Goal: Transaction & Acquisition: Register for event/course

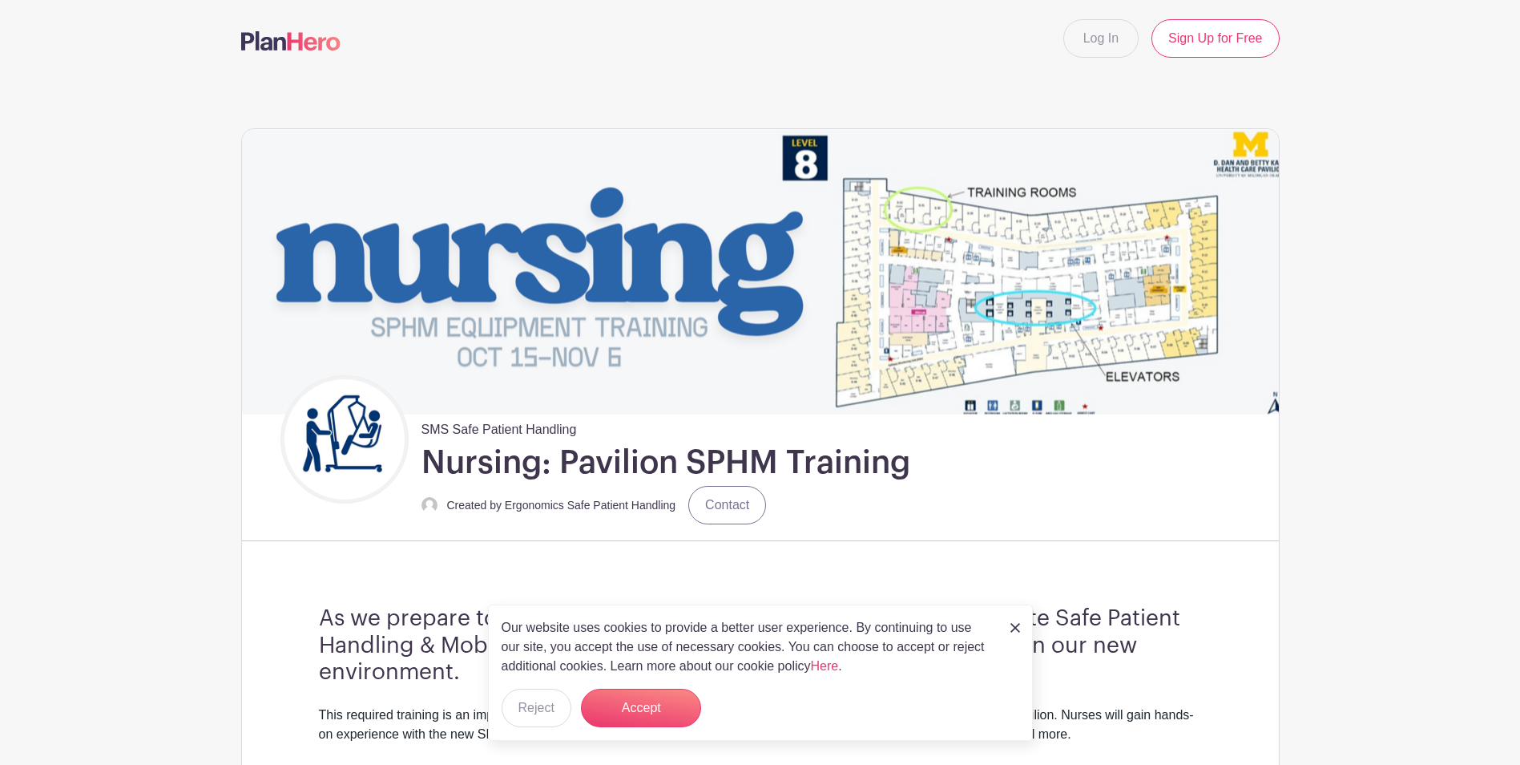
click at [1006, 626] on div "Our website uses cookies to provide a better user experience. By continuing to …" at bounding box center [760, 672] width 545 height 136
click at [1013, 629] on img at bounding box center [1016, 628] width 10 height 10
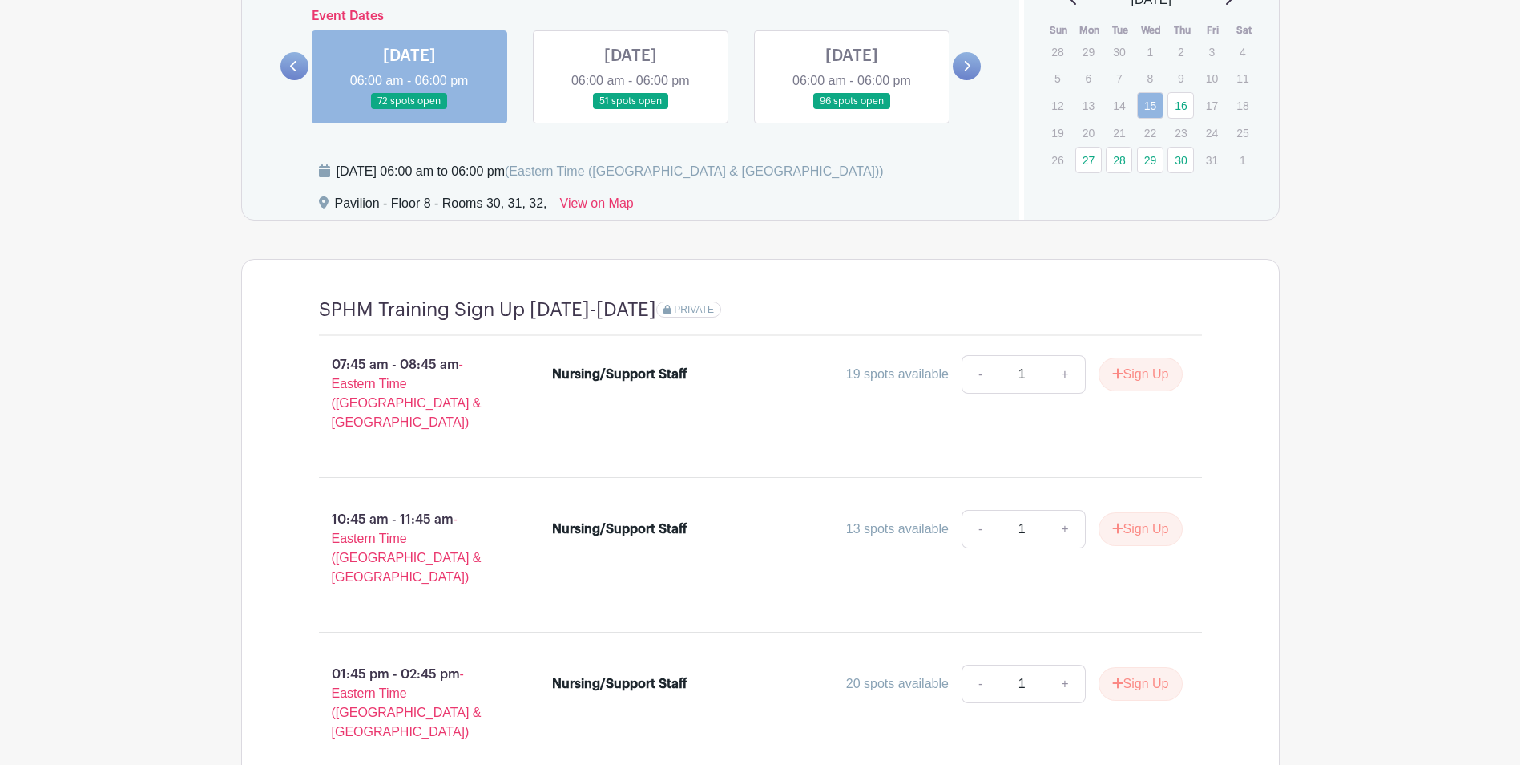
scroll to position [1092, 0]
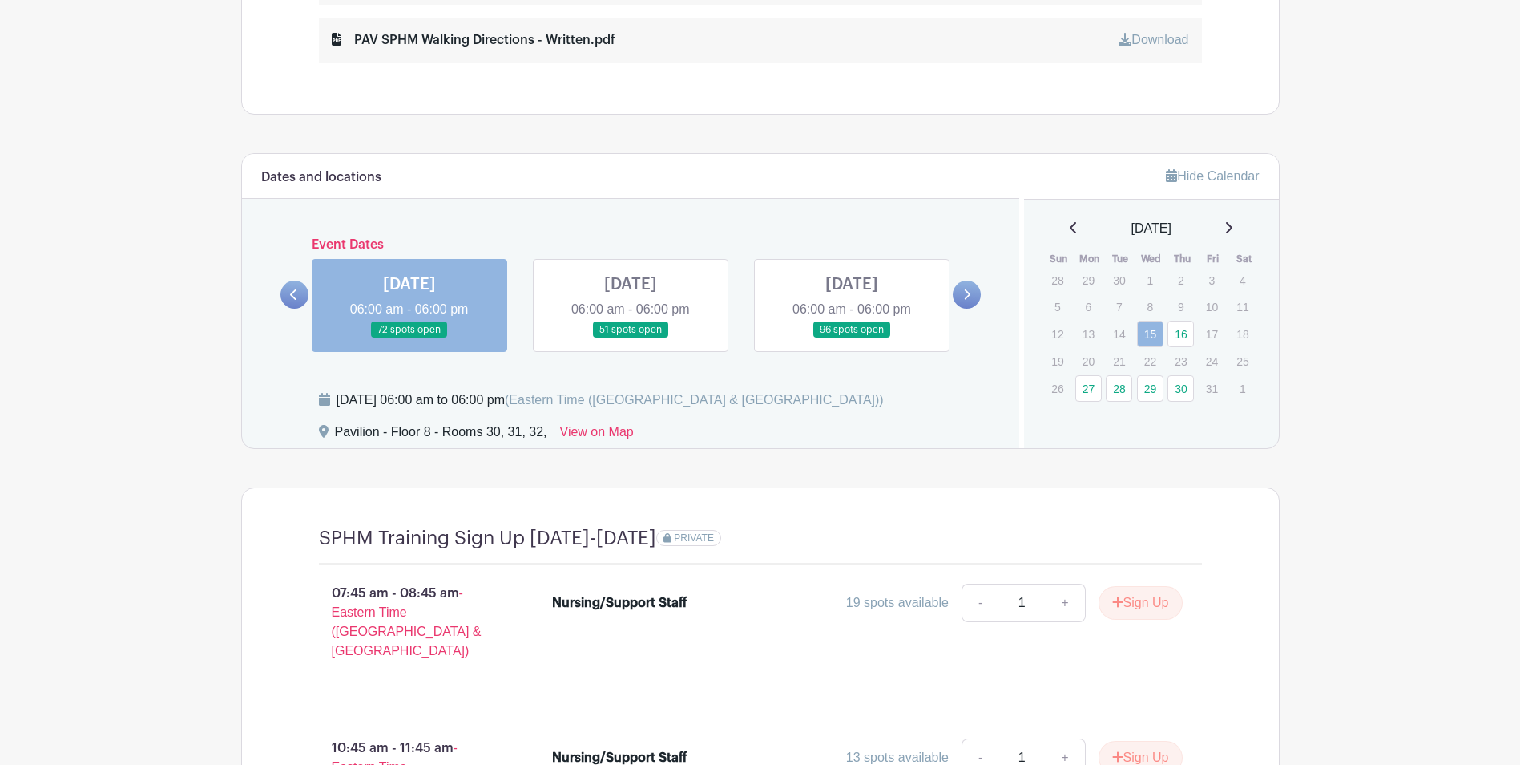
click at [968, 300] on link at bounding box center [967, 295] width 28 height 28
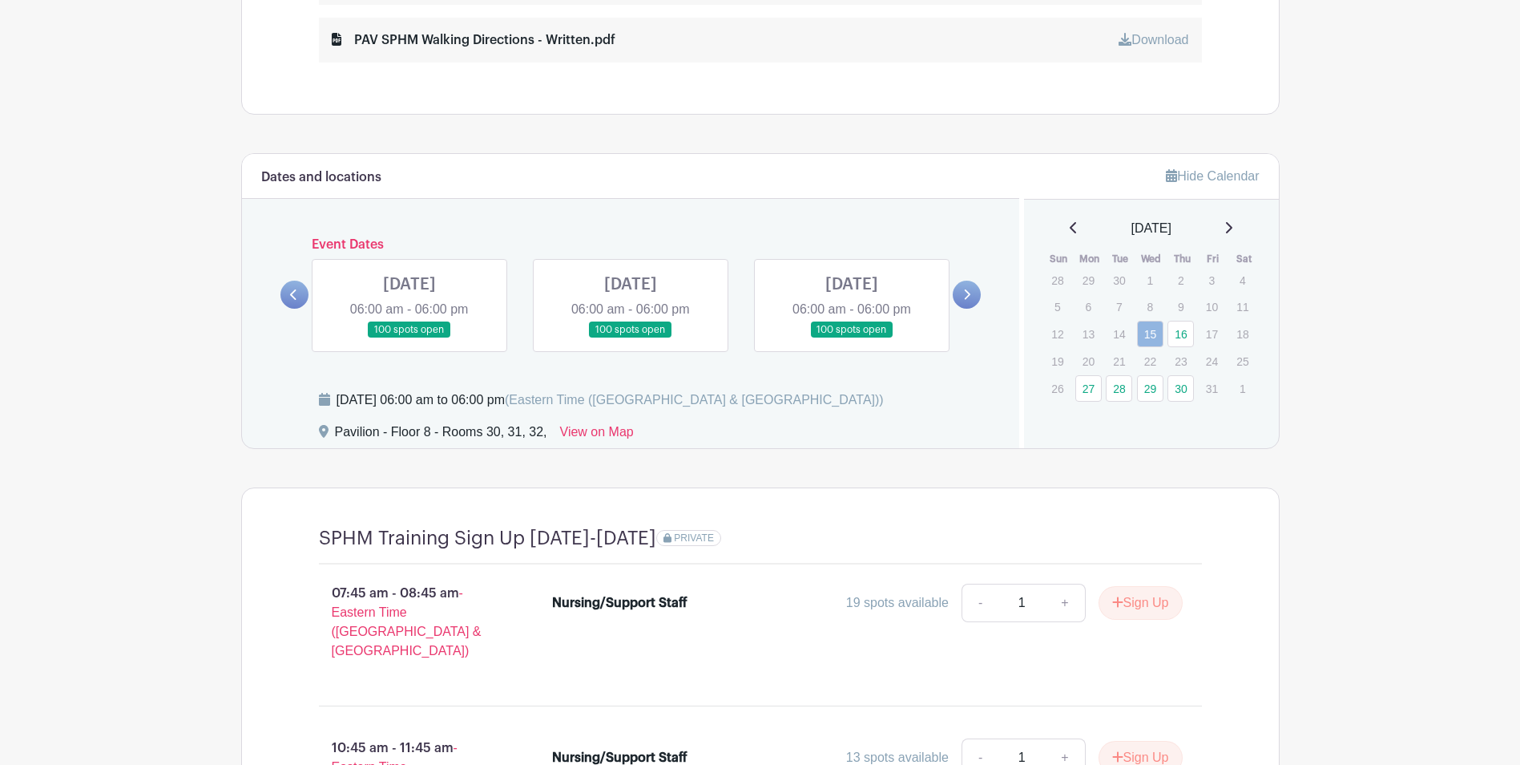
click at [300, 292] on link at bounding box center [295, 295] width 28 height 28
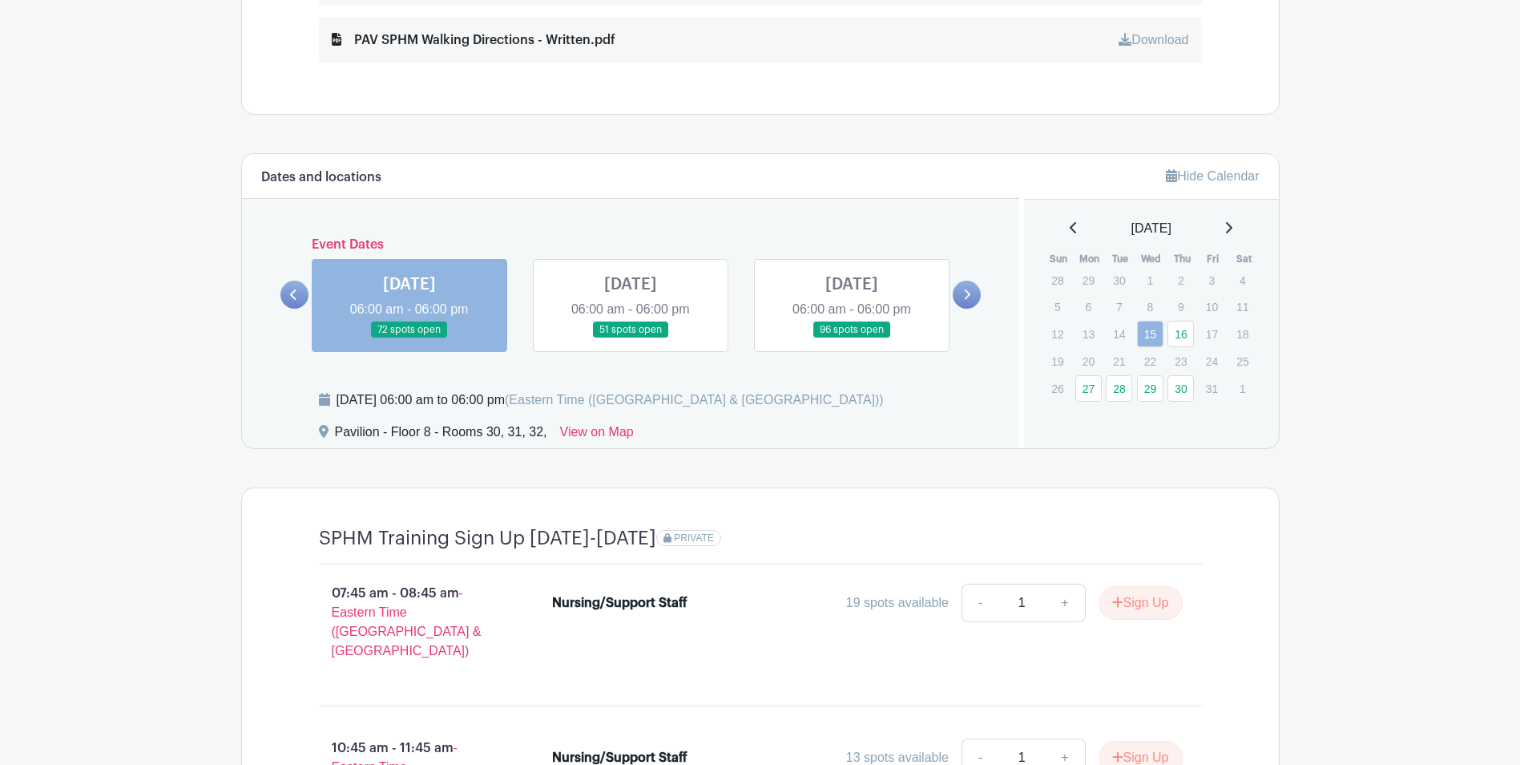
click at [304, 291] on link at bounding box center [295, 295] width 28 height 28
click at [969, 297] on icon at bounding box center [966, 295] width 7 height 12
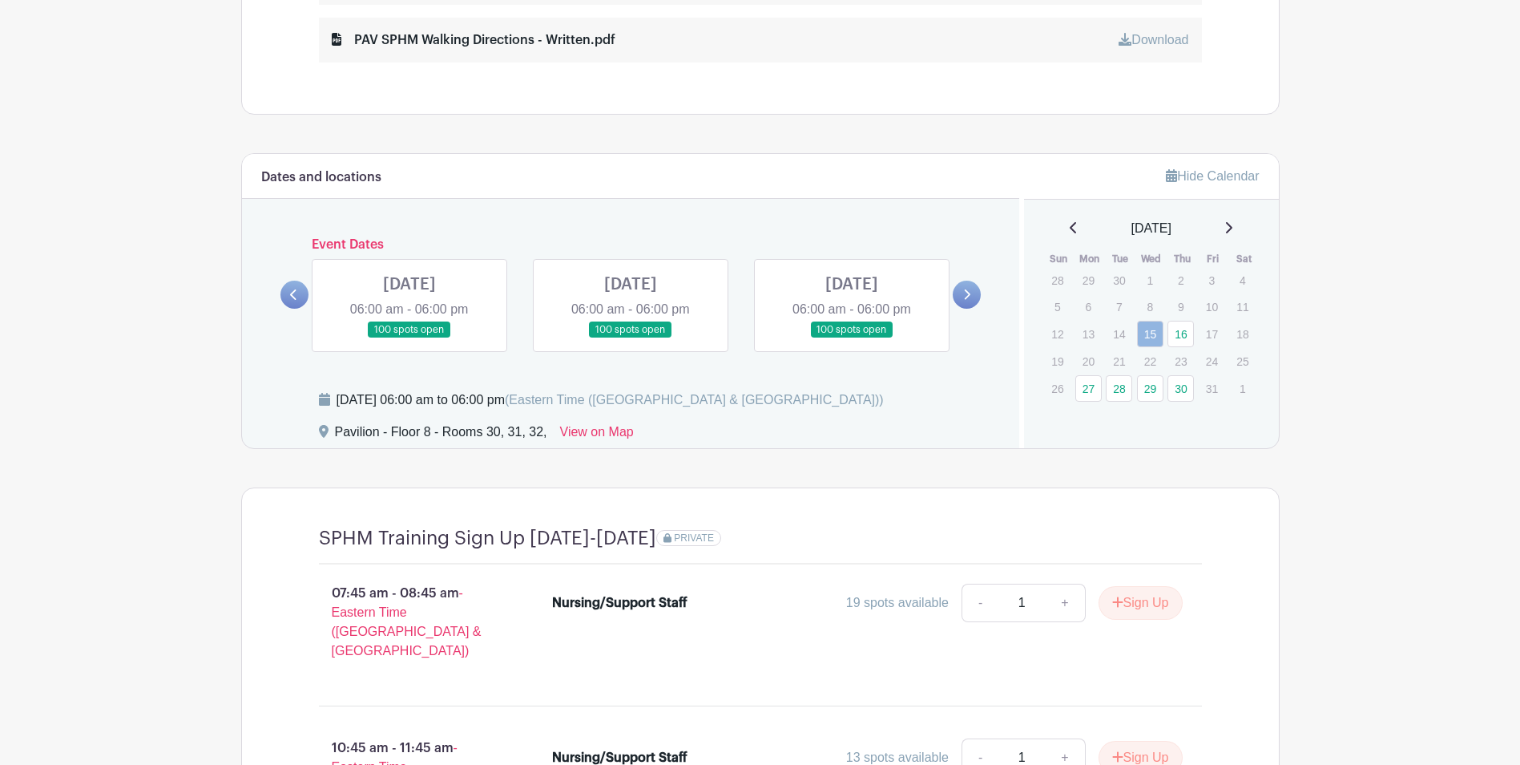
click at [969, 297] on icon at bounding box center [966, 295] width 7 height 12
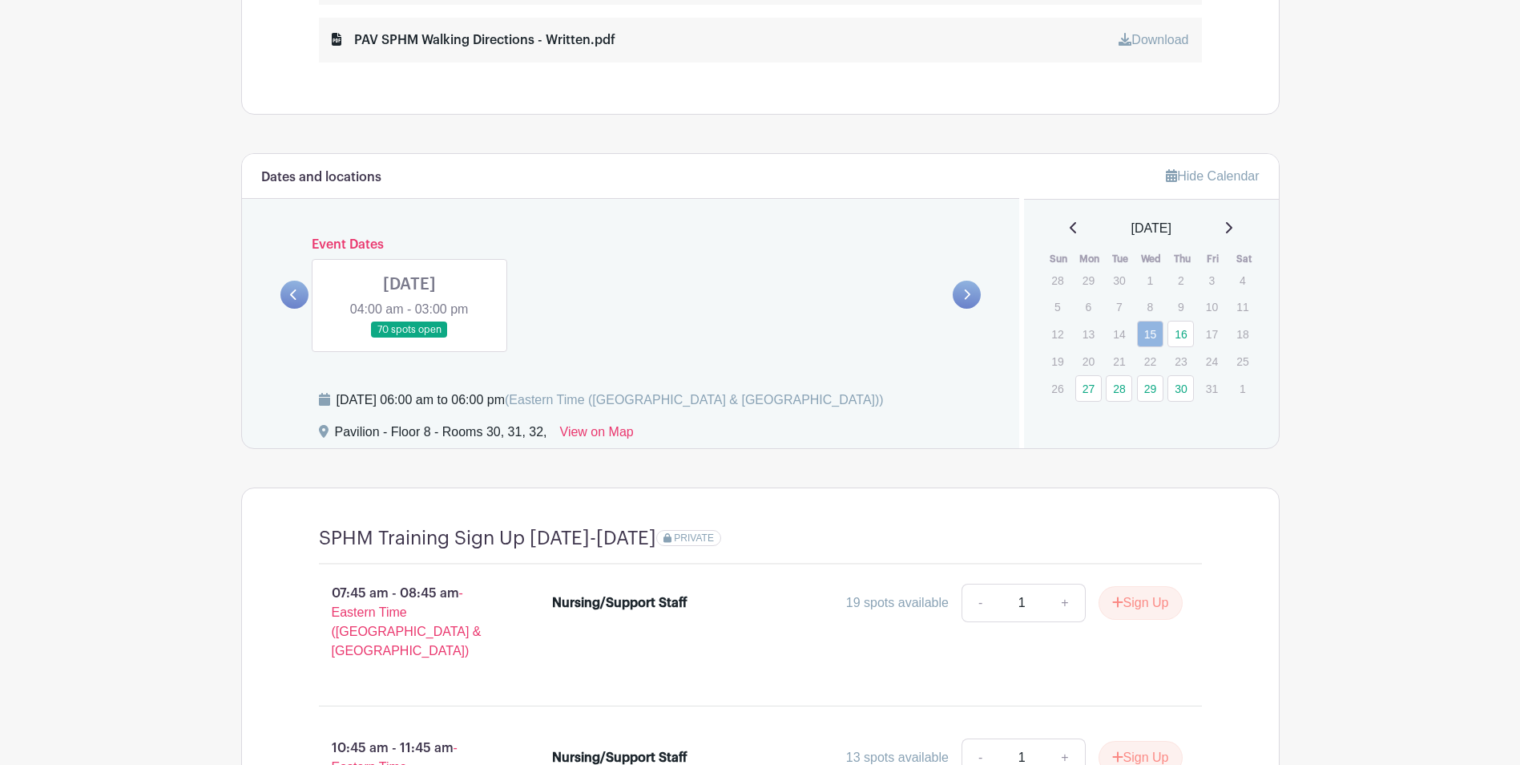
click at [309, 297] on div "[DATE] 04:00 am - 03:00 pm 70 spots open" at bounding box center [409, 305] width 221 height 93
click at [299, 296] on link at bounding box center [295, 295] width 28 height 28
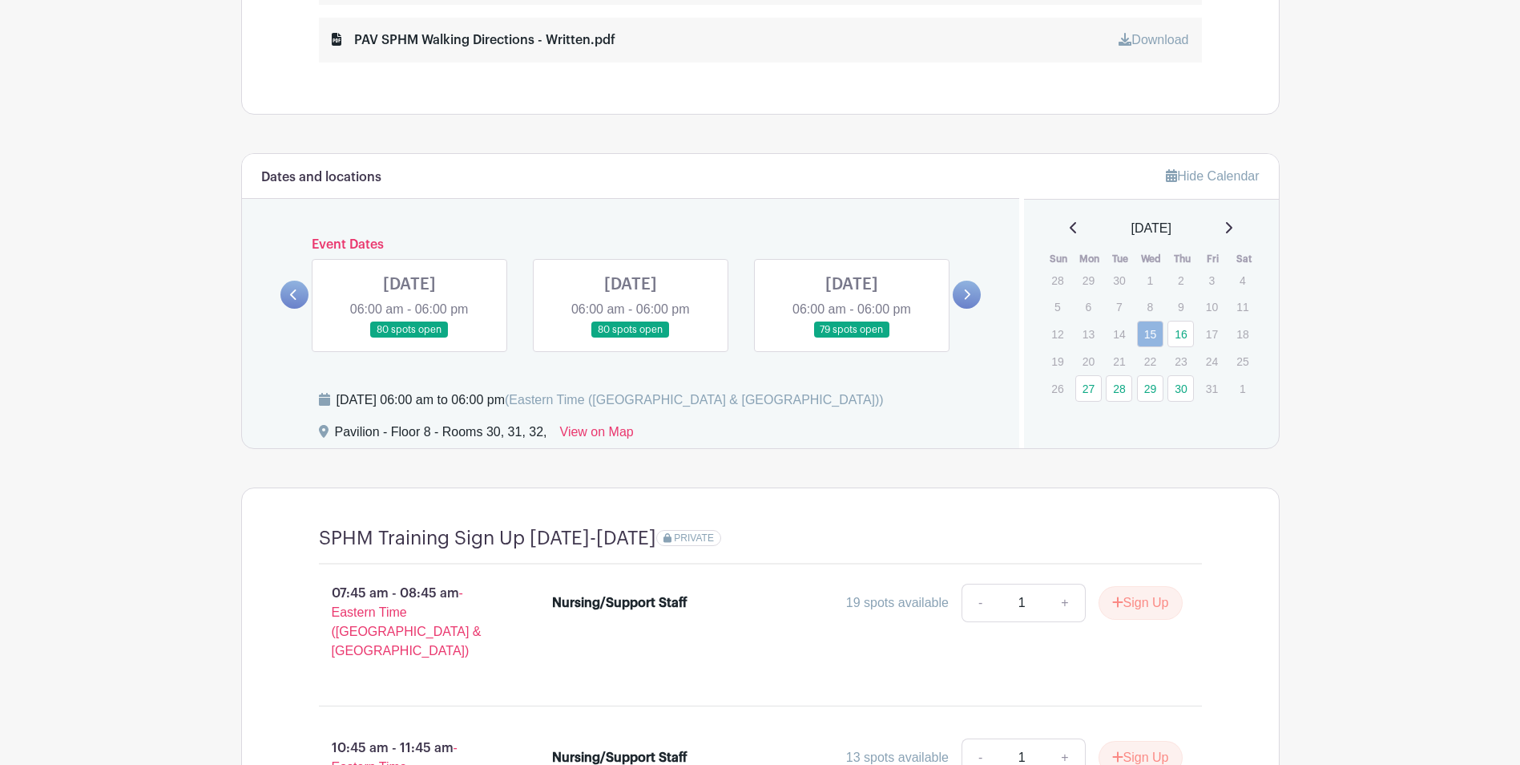
click at [299, 296] on link at bounding box center [295, 295] width 28 height 28
click at [631, 338] on link at bounding box center [631, 338] width 0 height 0
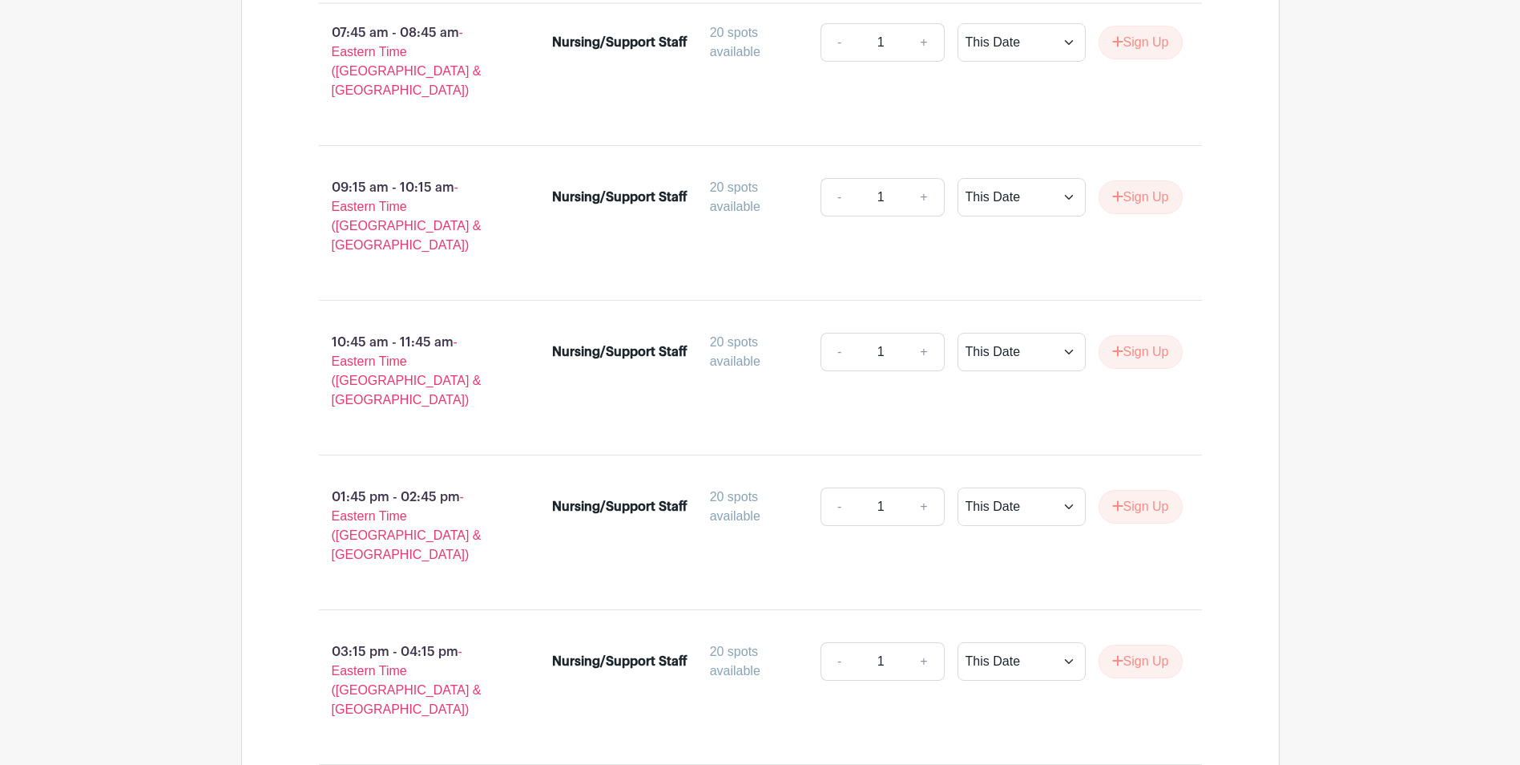
scroll to position [1653, 0]
click at [1024, 486] on select "This Date Select Dates" at bounding box center [1022, 505] width 128 height 38
click at [1142, 489] on button "Sign Up" at bounding box center [1141, 506] width 84 height 34
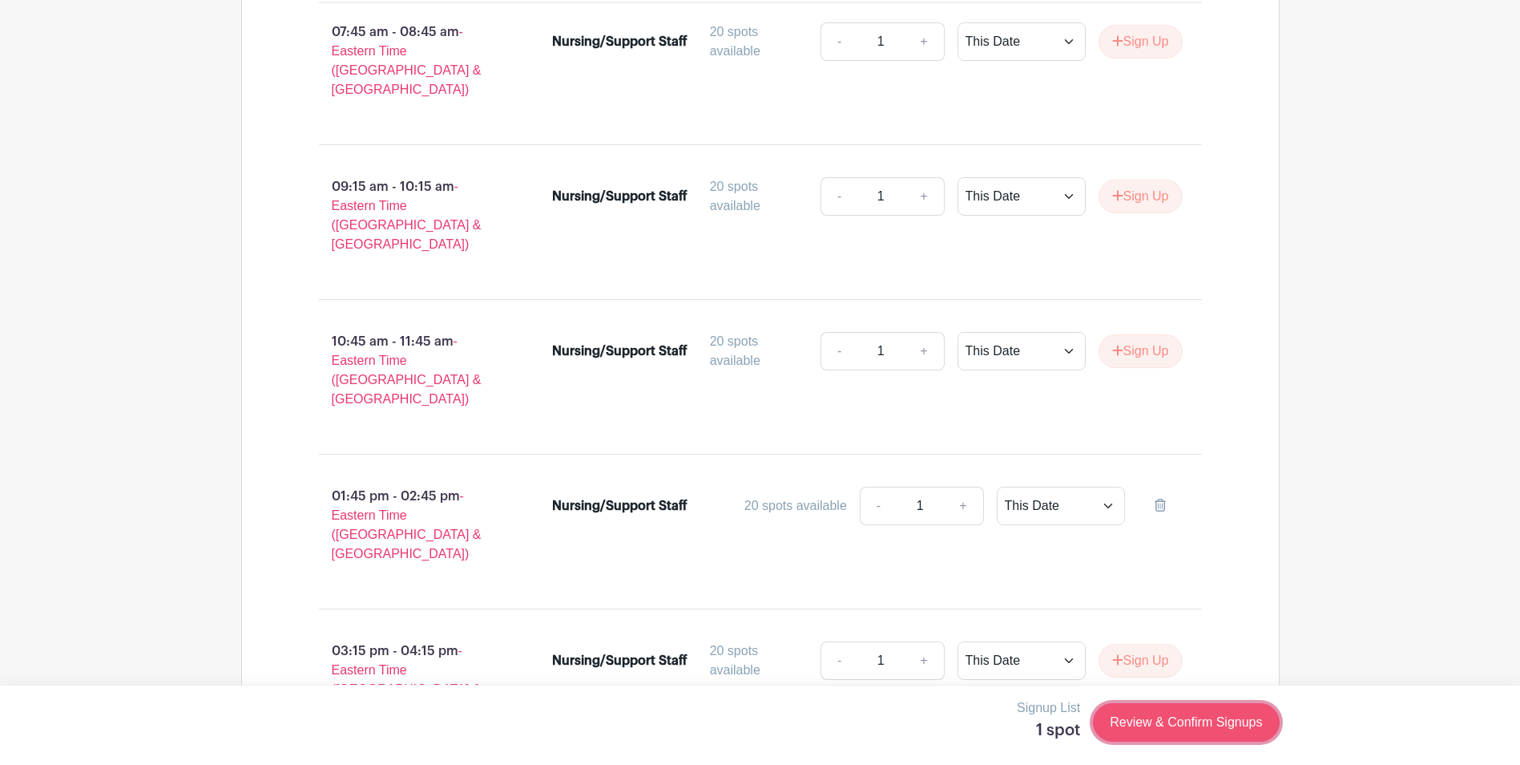
click at [1233, 725] on link "Review & Confirm Signups" at bounding box center [1186, 722] width 186 height 38
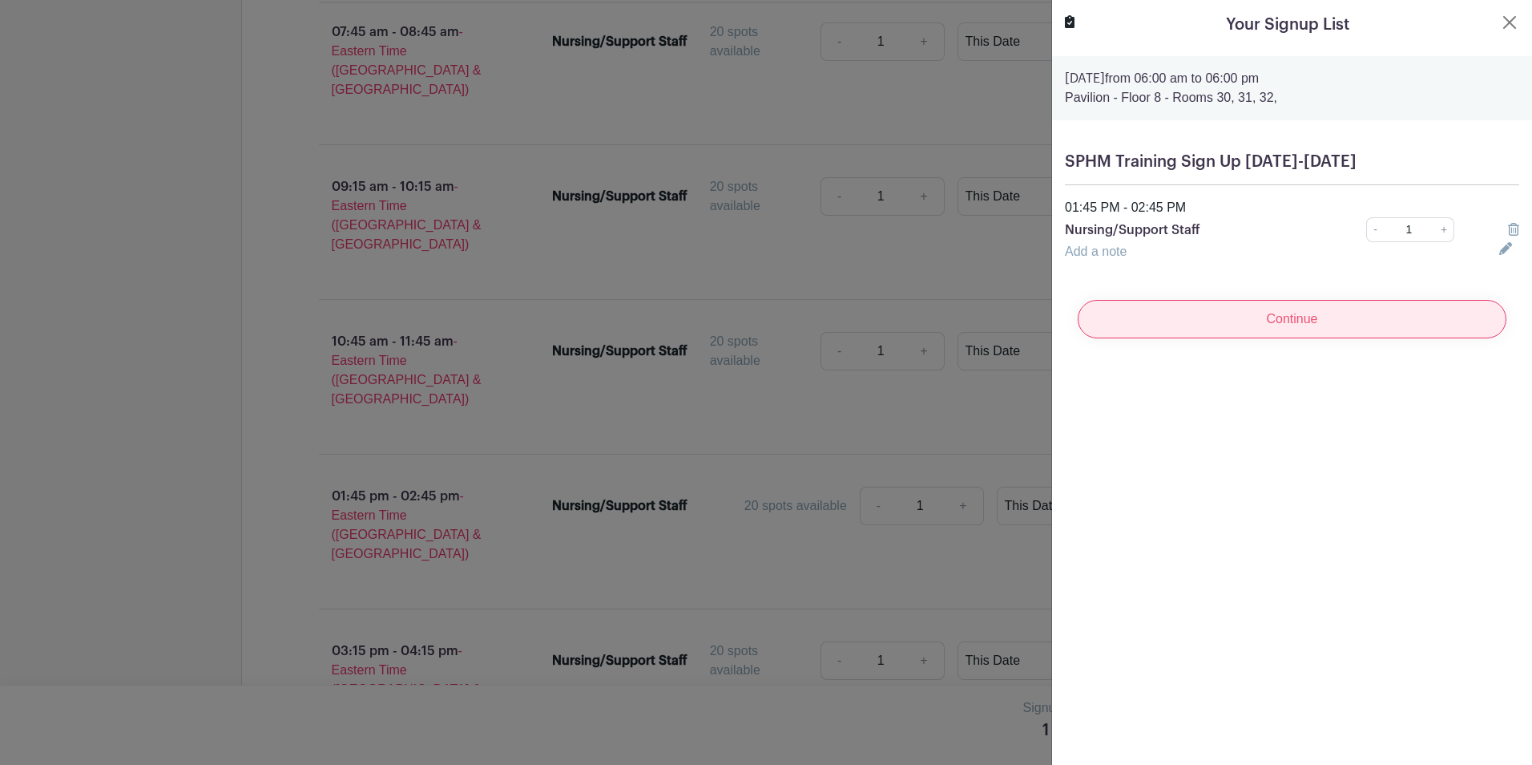
click at [1327, 317] on input "Continue" at bounding box center [1292, 319] width 429 height 38
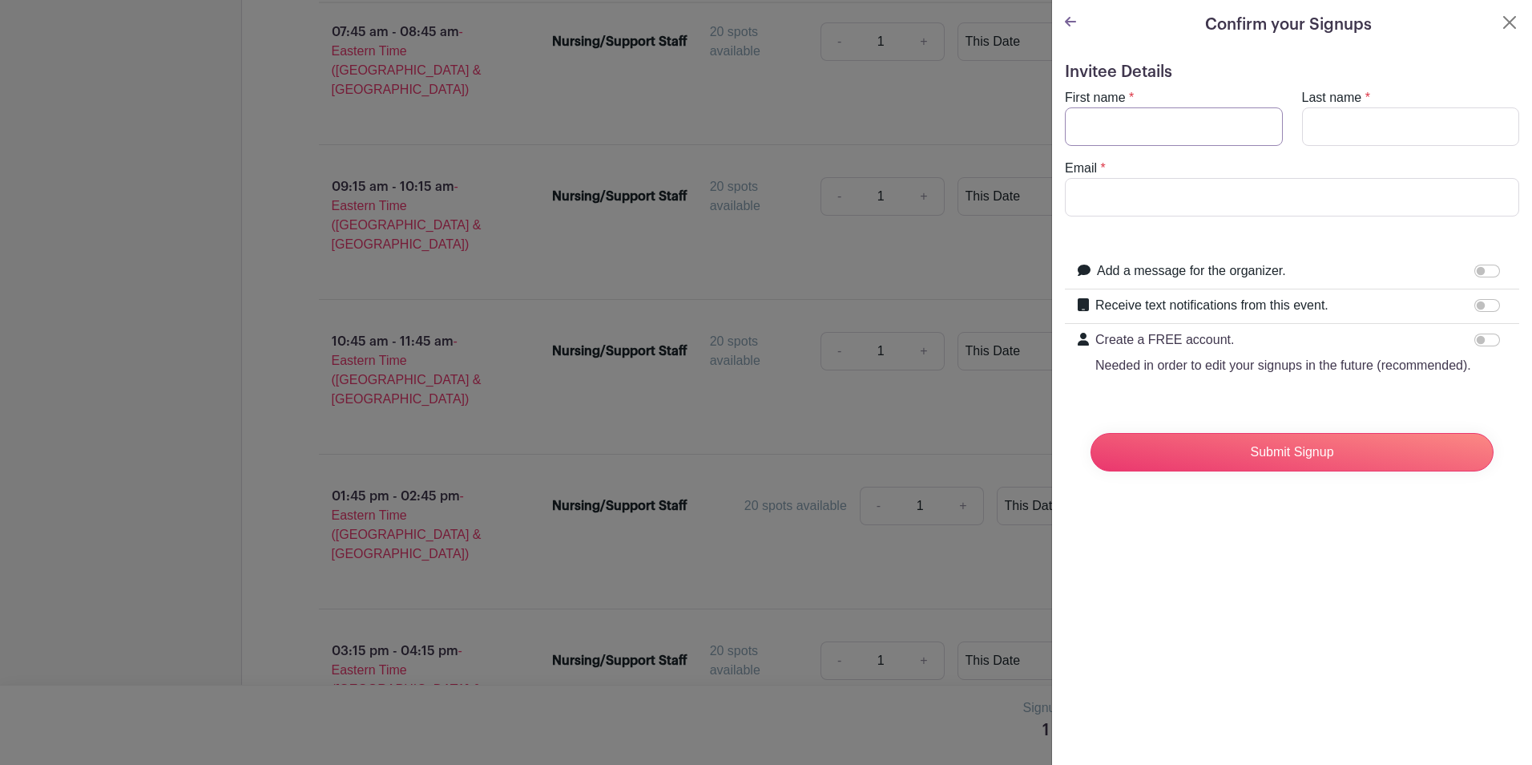
click at [1173, 123] on input "First name" at bounding box center [1174, 126] width 218 height 38
type input "[PERSON_NAME]"
type input "Wall"
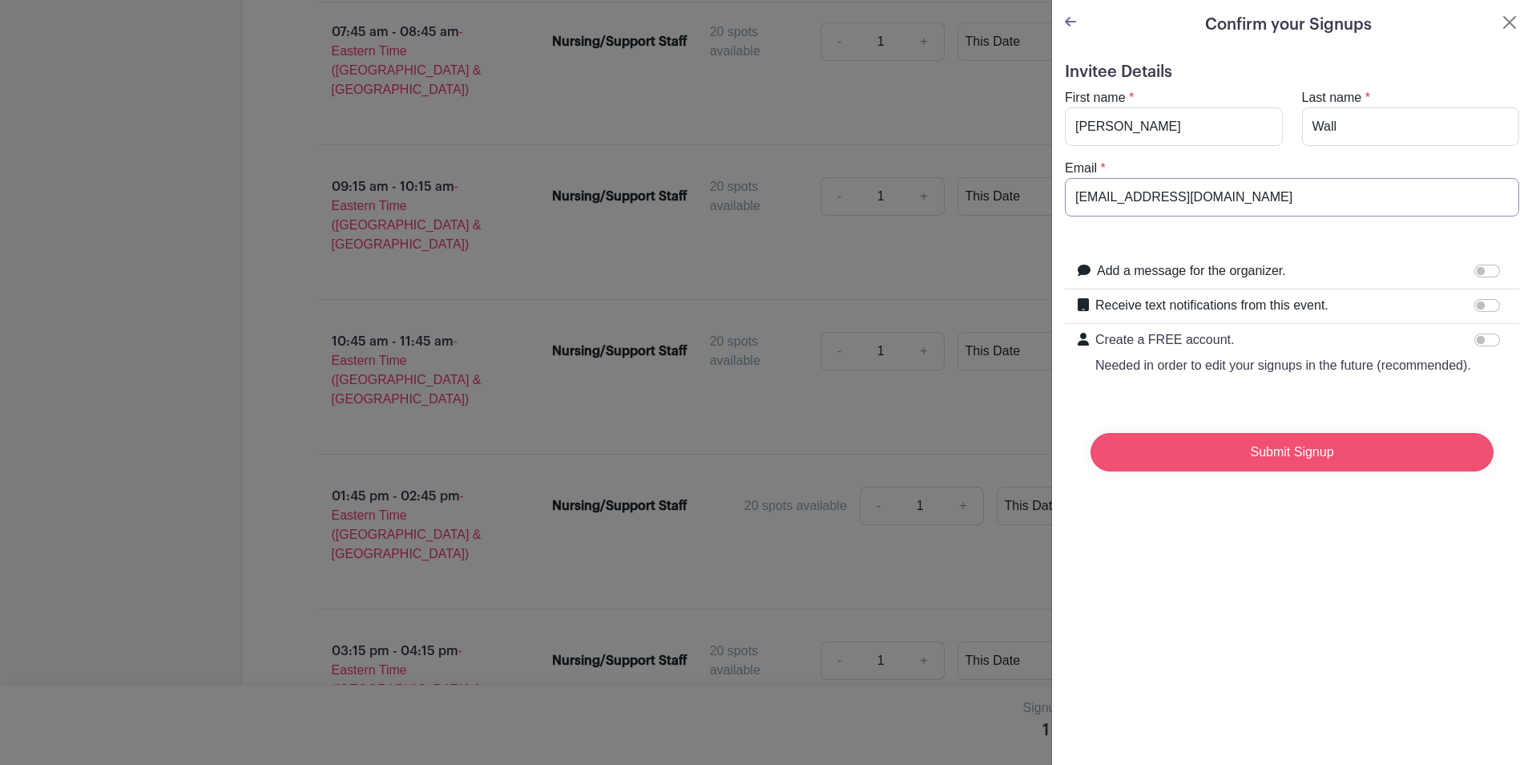
type input "[EMAIL_ADDRESS][DOMAIN_NAME]"
click at [1242, 471] on input "Submit Signup" at bounding box center [1292, 452] width 403 height 38
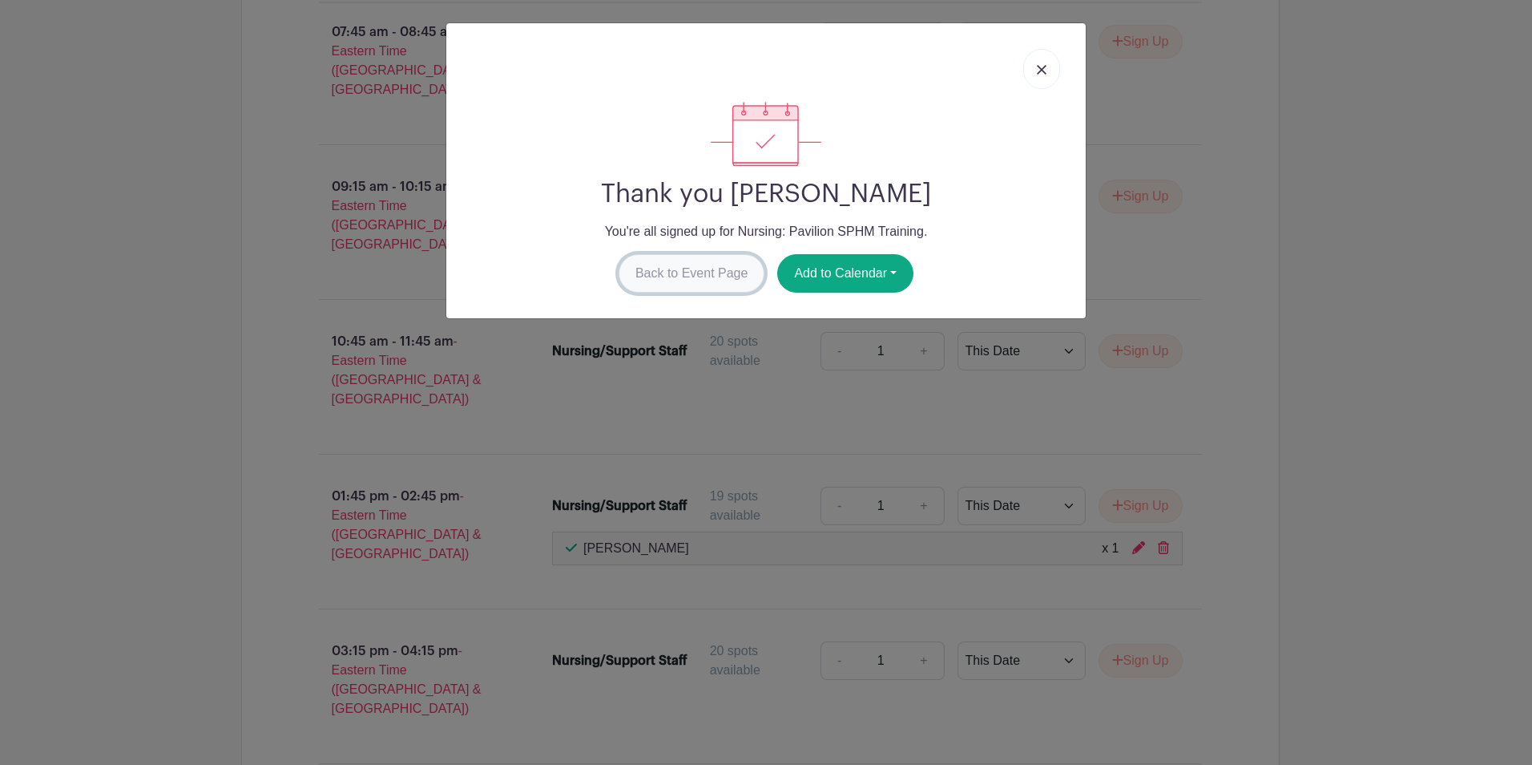
click at [733, 264] on link "Back to Event Page" at bounding box center [692, 273] width 147 height 38
